Goal: Task Accomplishment & Management: Use online tool/utility

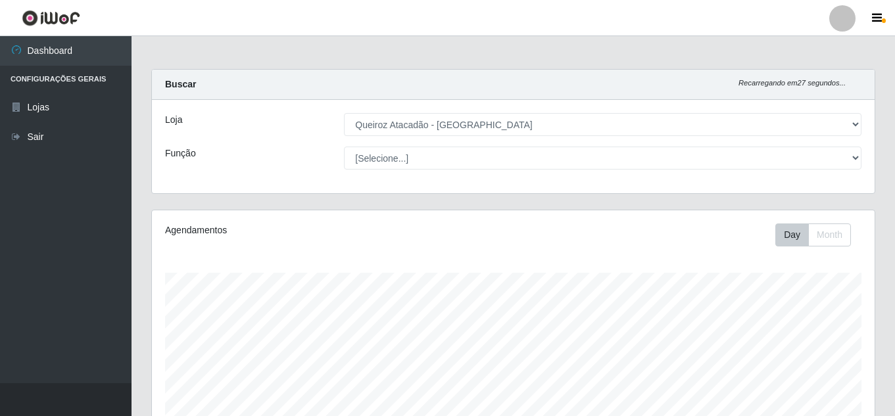
select select "462"
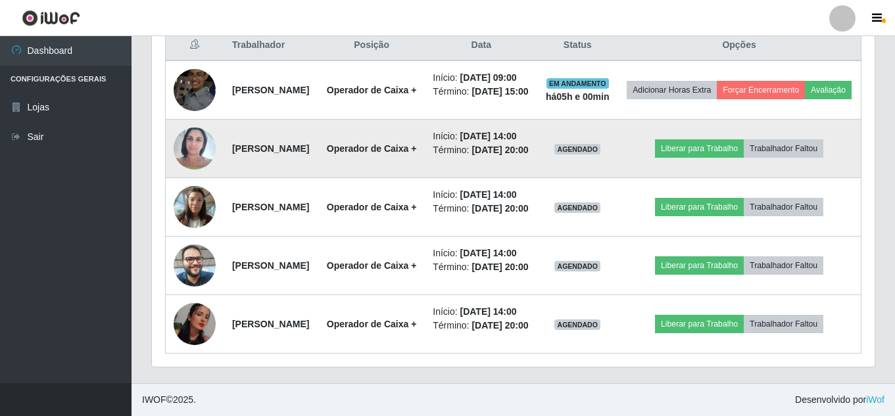
scroll to position [634, 0]
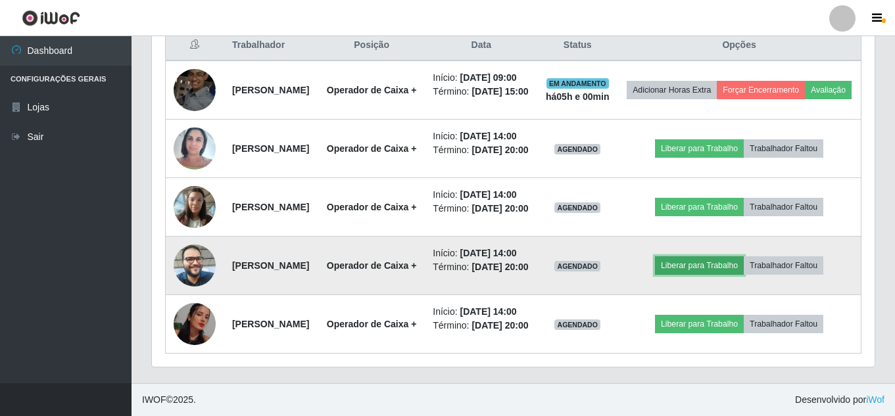
click at [719, 256] on button "Liberar para Trabalho" at bounding box center [699, 265] width 89 height 18
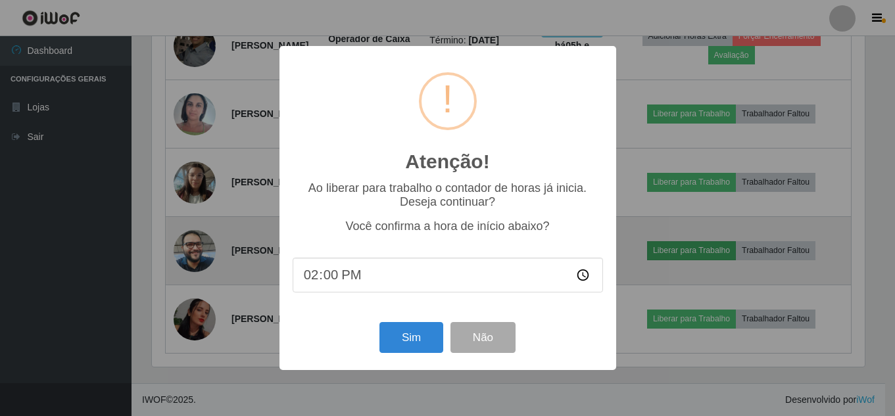
scroll to position [273, 716]
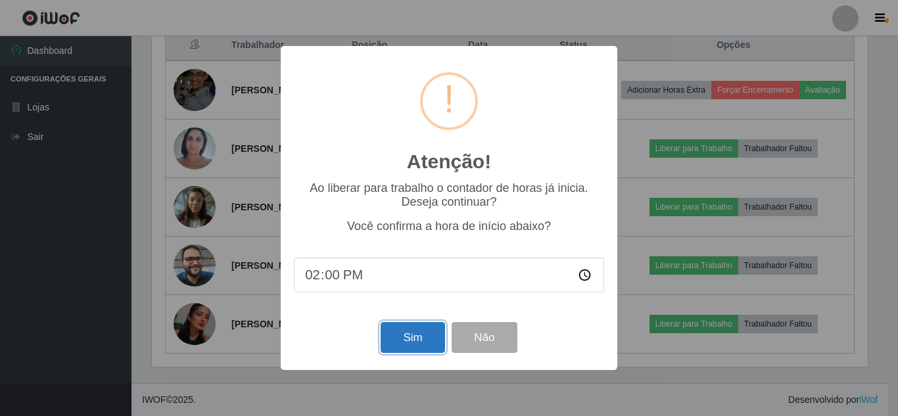
click at [421, 341] on button "Sim" at bounding box center [413, 337] width 64 height 31
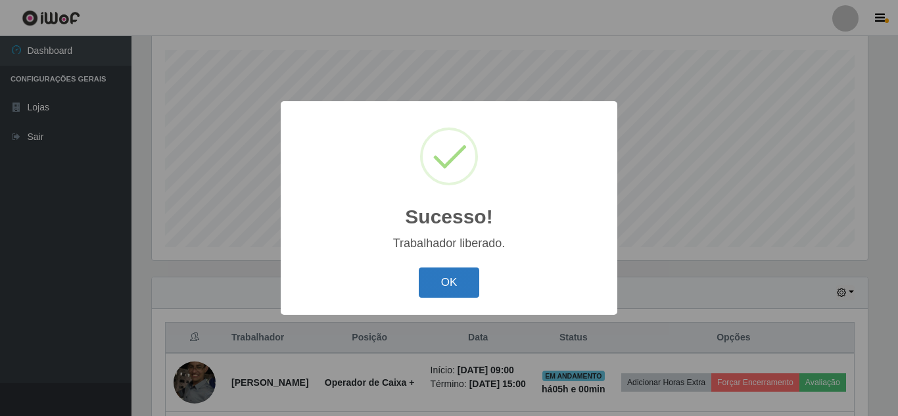
click at [473, 287] on button "OK" at bounding box center [449, 283] width 61 height 31
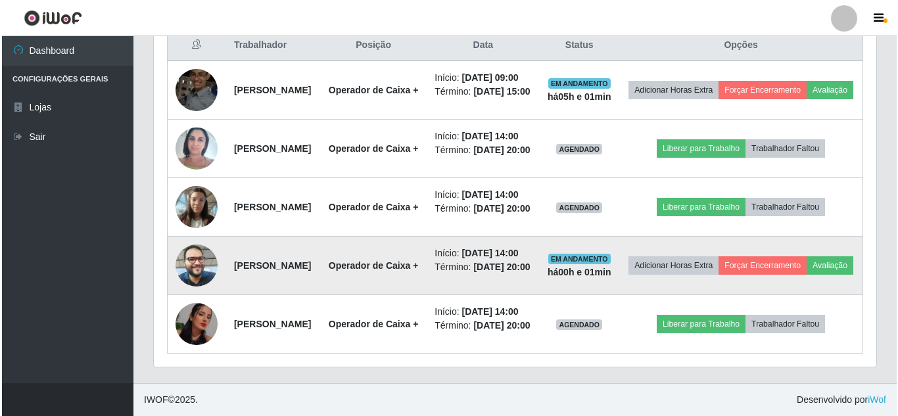
scroll to position [568, 0]
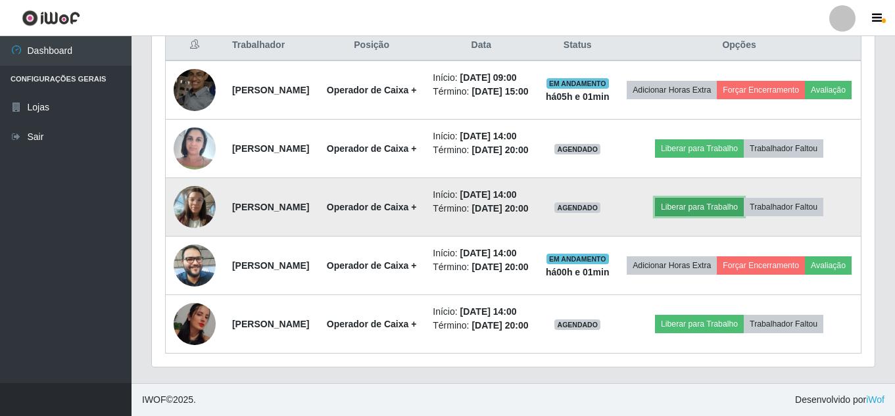
click at [698, 210] on button "Liberar para Trabalho" at bounding box center [699, 207] width 89 height 18
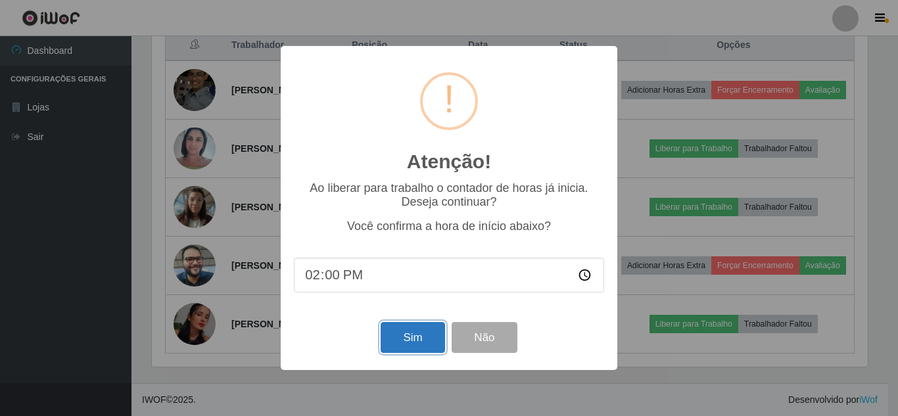
click at [387, 335] on button "Sim" at bounding box center [413, 337] width 64 height 31
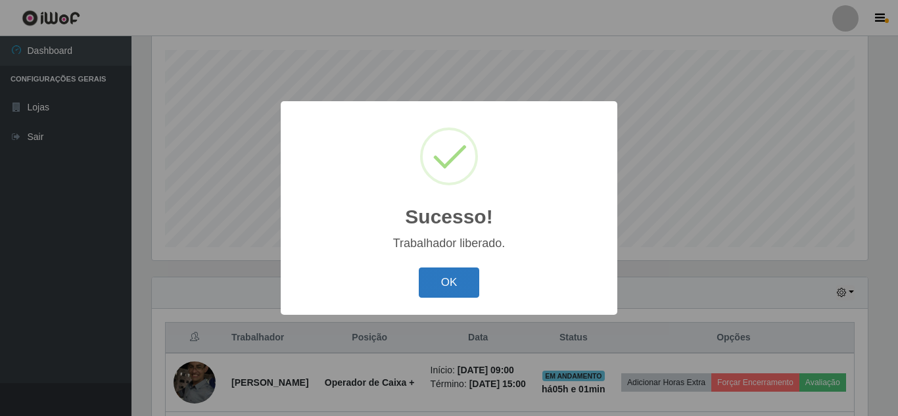
click at [443, 270] on button "OK" at bounding box center [449, 283] width 61 height 31
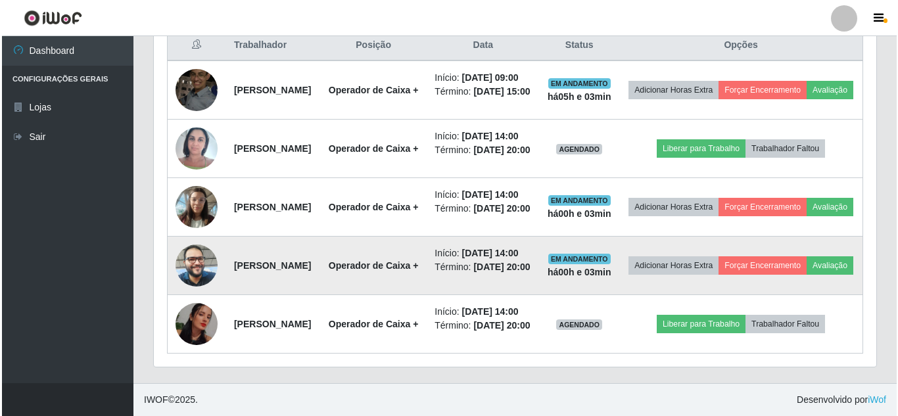
scroll to position [502, 0]
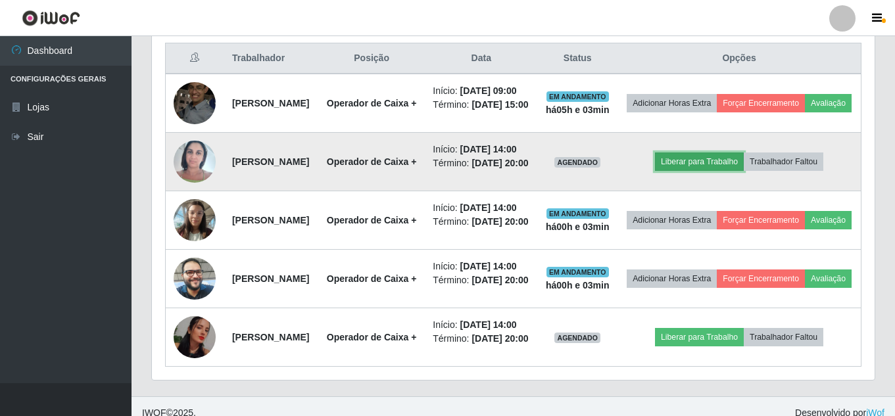
click at [697, 171] on button "Liberar para Trabalho" at bounding box center [699, 162] width 89 height 18
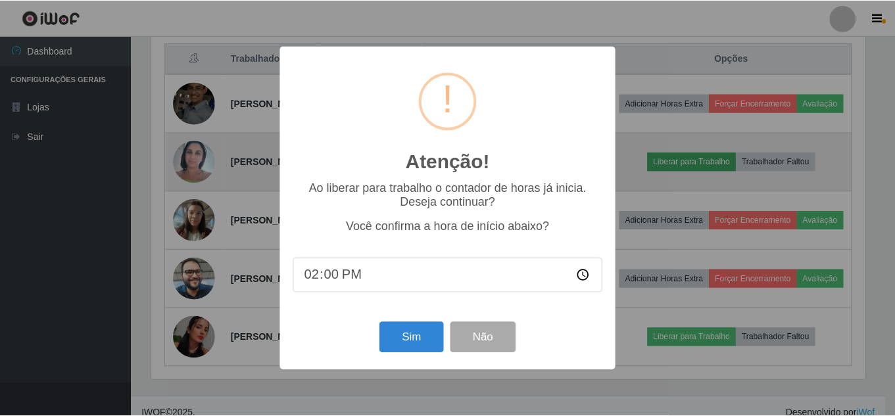
scroll to position [273, 716]
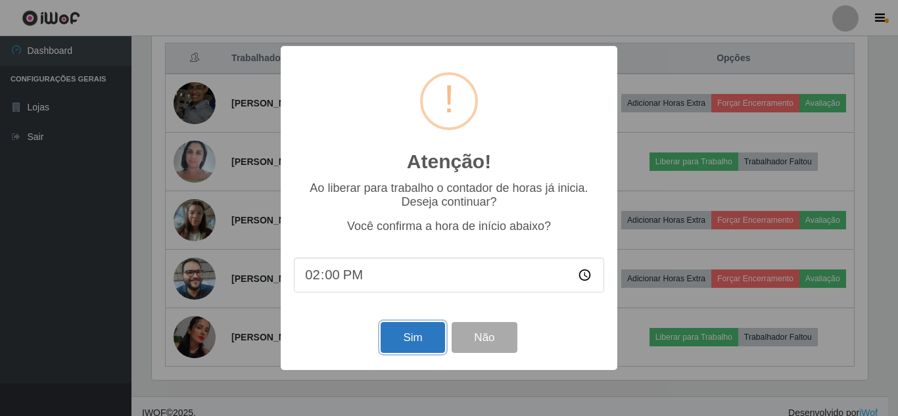
click at [400, 331] on button "Sim" at bounding box center [413, 337] width 64 height 31
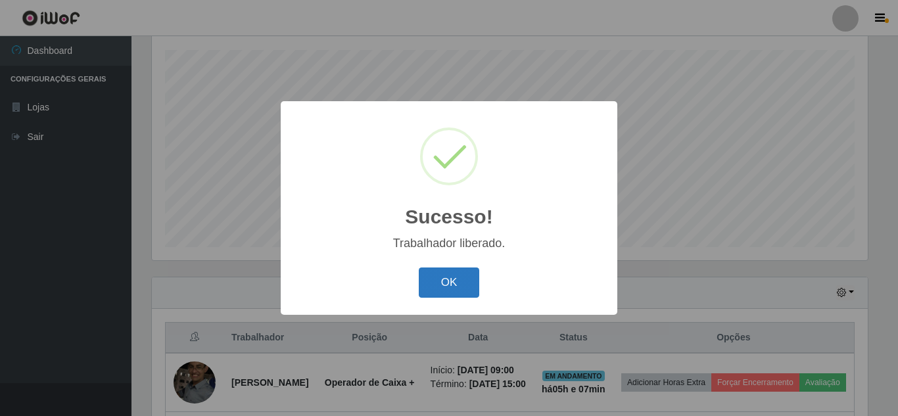
click at [432, 272] on button "OK" at bounding box center [449, 283] width 61 height 31
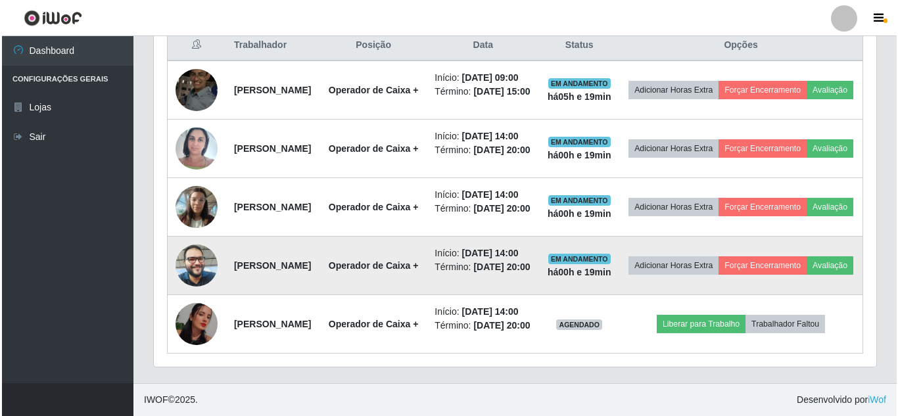
scroll to position [617, 0]
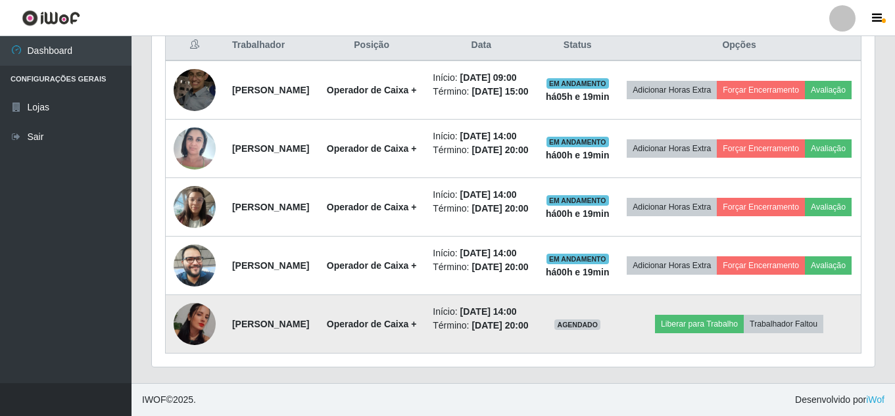
click at [187, 328] on img at bounding box center [195, 324] width 42 height 42
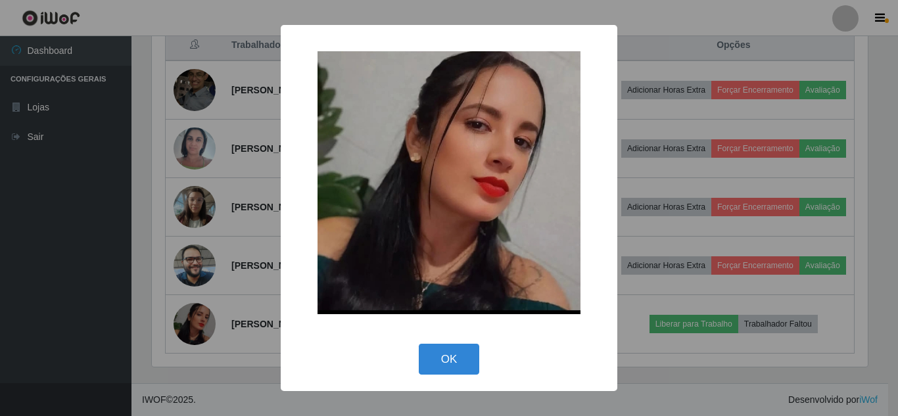
click at [232, 268] on div "× OK Cancel" at bounding box center [449, 208] width 898 height 416
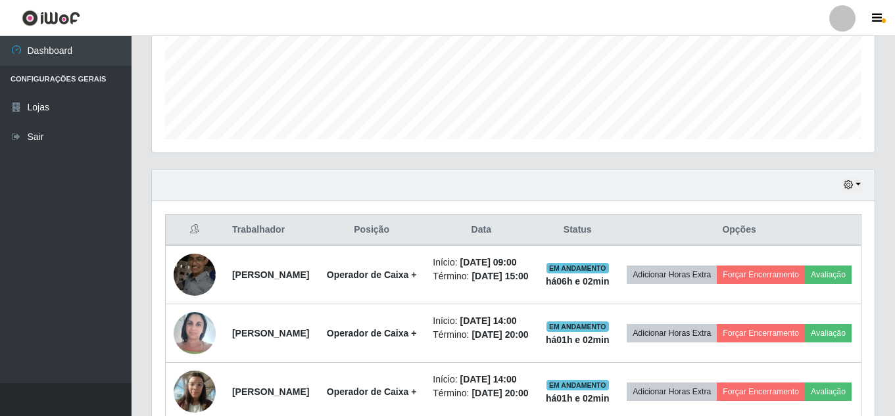
scroll to position [305, 0]
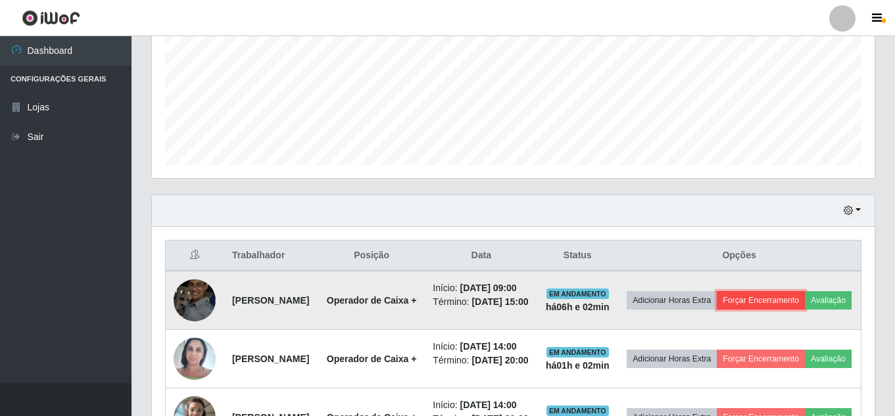
click at [800, 304] on button "Forçar Encerramento" at bounding box center [761, 300] width 88 height 18
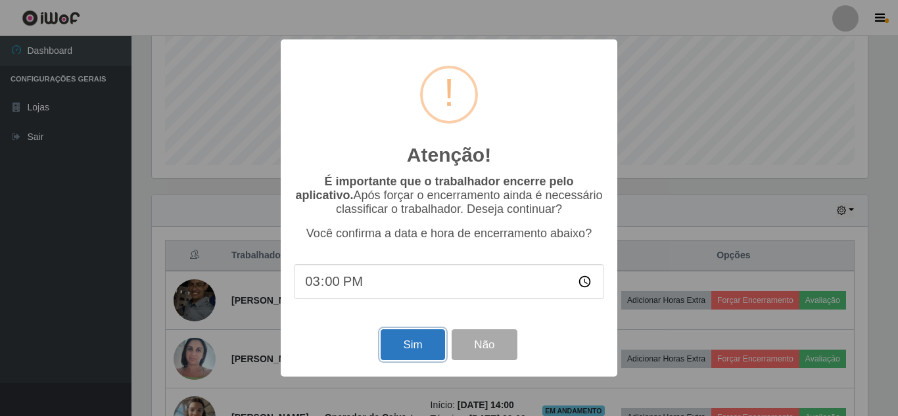
click at [437, 350] on button "Sim" at bounding box center [413, 344] width 64 height 31
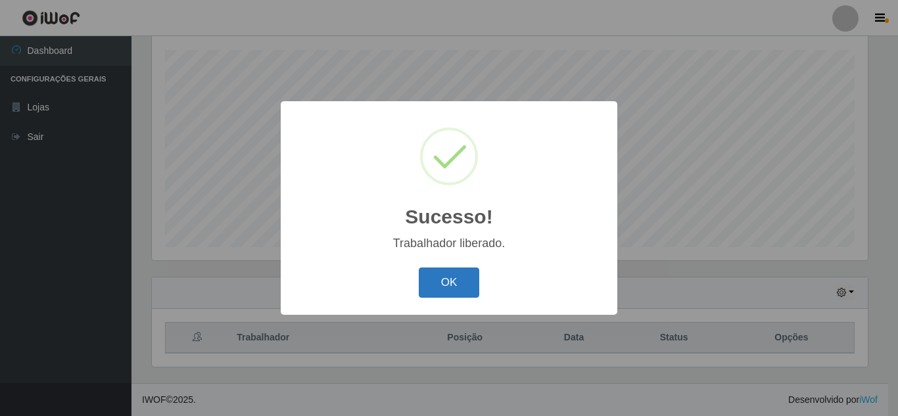
click at [441, 286] on button "OK" at bounding box center [449, 283] width 61 height 31
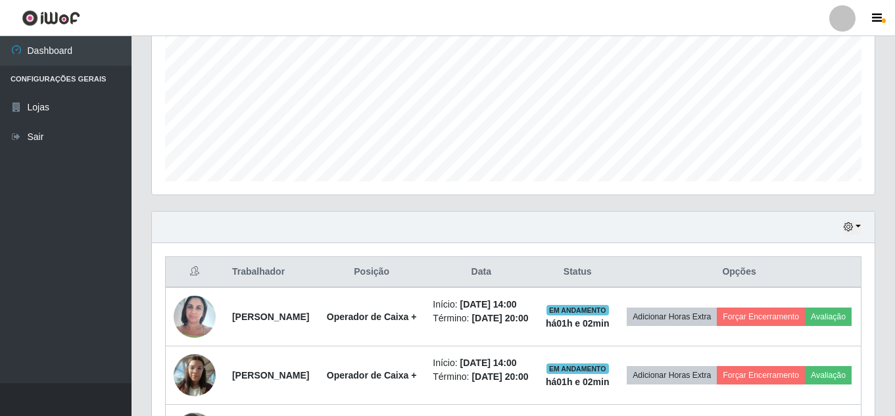
scroll to position [0, 0]
